Goal: Information Seeking & Learning: Learn about a topic

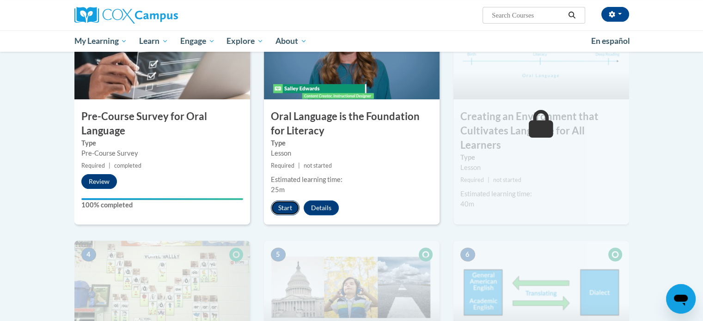
click at [283, 213] on button "Start" at bounding box center [285, 208] width 29 height 15
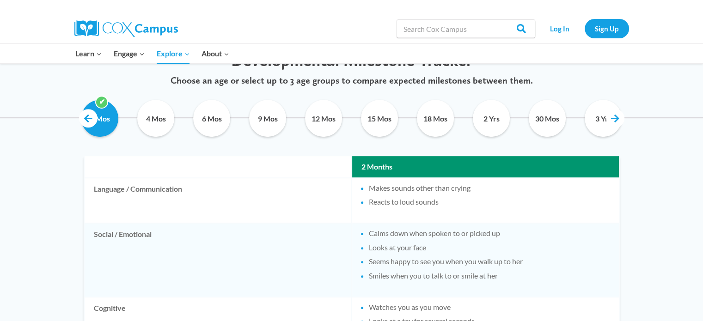
scroll to position [474, 0]
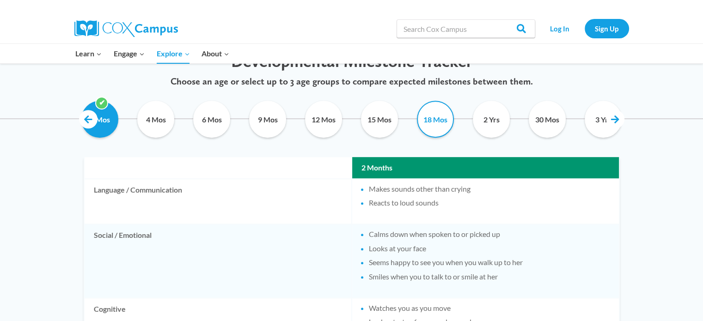
click at [441, 125] on input "18 Mos" at bounding box center [436, 119] width 42 height 37
checkbox input "true"
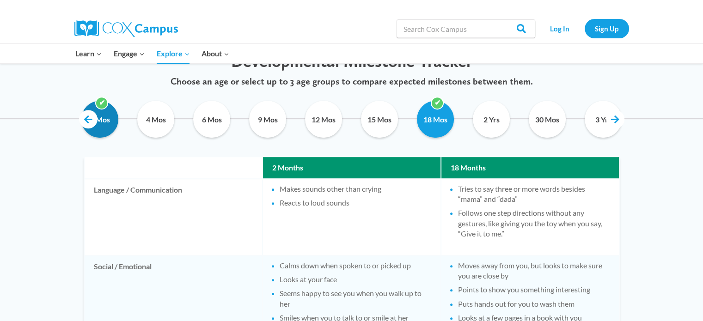
click at [105, 120] on input "2 Mos" at bounding box center [100, 119] width 42 height 37
checkbox input "false"
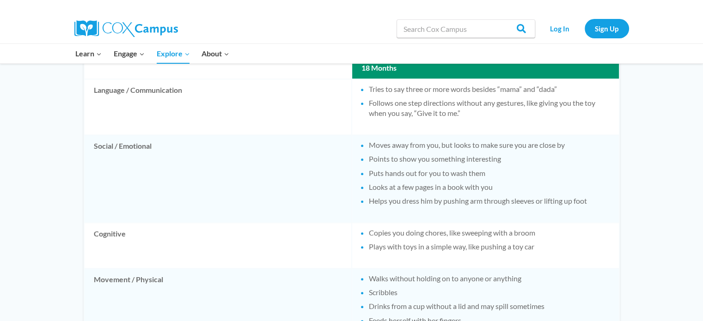
scroll to position [575, 0]
